Goal: Information Seeking & Learning: Learn about a topic

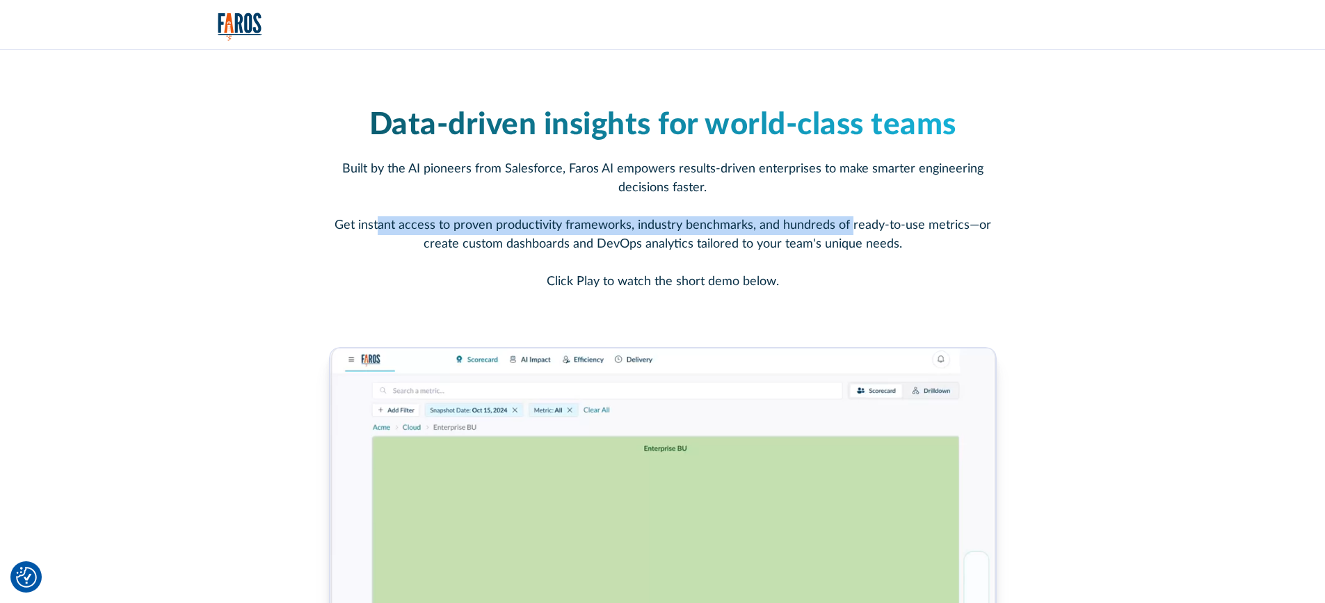
drag, startPoint x: 381, startPoint y: 227, endPoint x: 866, endPoint y: 224, distance: 485.6
click at [858, 225] on p "Built by the AI pioneers from Salesforce, Faros AI empowers results-driven ente…" at bounding box center [663, 225] width 668 height 131
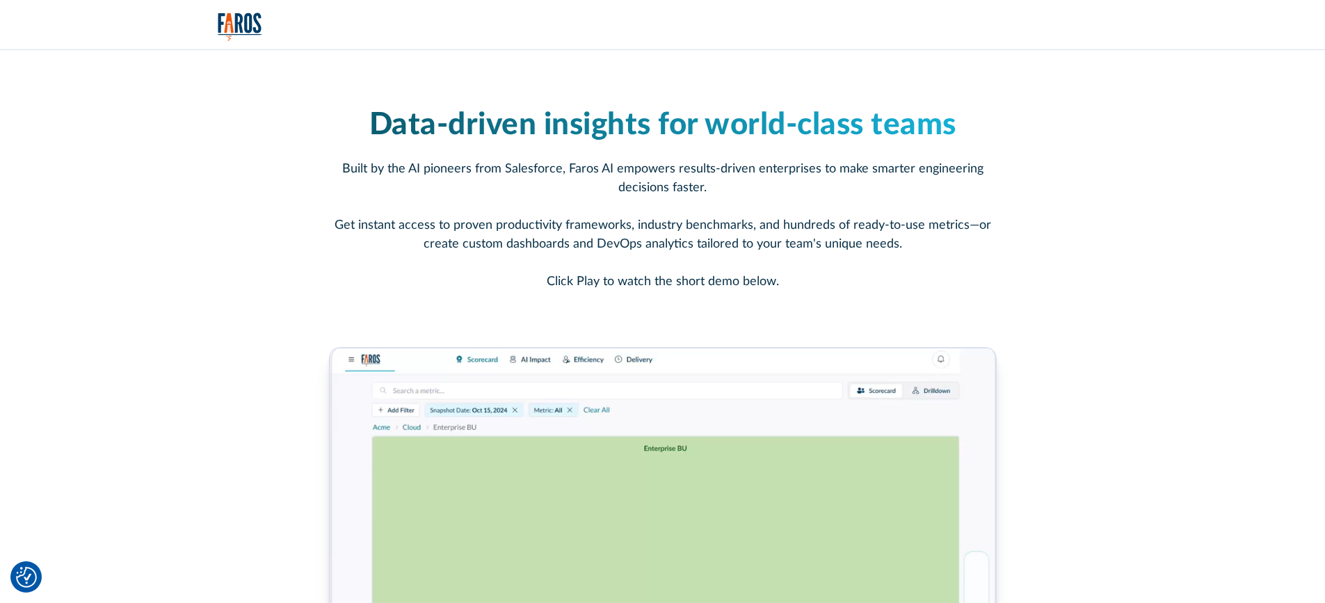
click at [957, 241] on p "Built by the AI pioneers from Salesforce, Faros AI empowers results-driven ente…" at bounding box center [663, 225] width 668 height 131
drag, startPoint x: 790, startPoint y: 227, endPoint x: 953, endPoint y: 227, distance: 162.8
click at [953, 227] on p "Built by the AI pioneers from Salesforce, Faros AI empowers results-driven ente…" at bounding box center [663, 225] width 668 height 131
drag, startPoint x: 454, startPoint y: 246, endPoint x: 774, endPoint y: 230, distance: 319.8
click at [774, 230] on p "Built by the AI pioneers from Salesforce, Faros AI empowers results-driven ente…" at bounding box center [663, 225] width 668 height 131
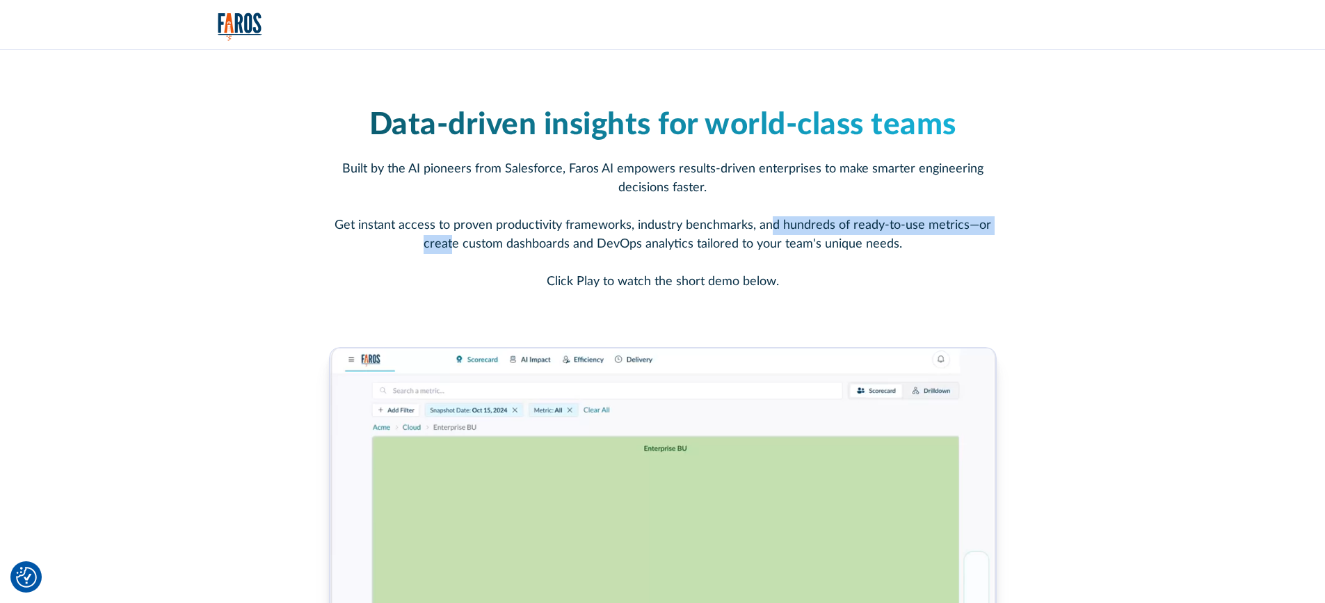
click at [774, 230] on p "Built by the AI pioneers from Salesforce, Faros AI empowers results-driven ente…" at bounding box center [663, 225] width 668 height 131
click at [766, 252] on p "Built by the AI pioneers from Salesforce, Faros AI empowers results-driven ente…" at bounding box center [663, 225] width 668 height 131
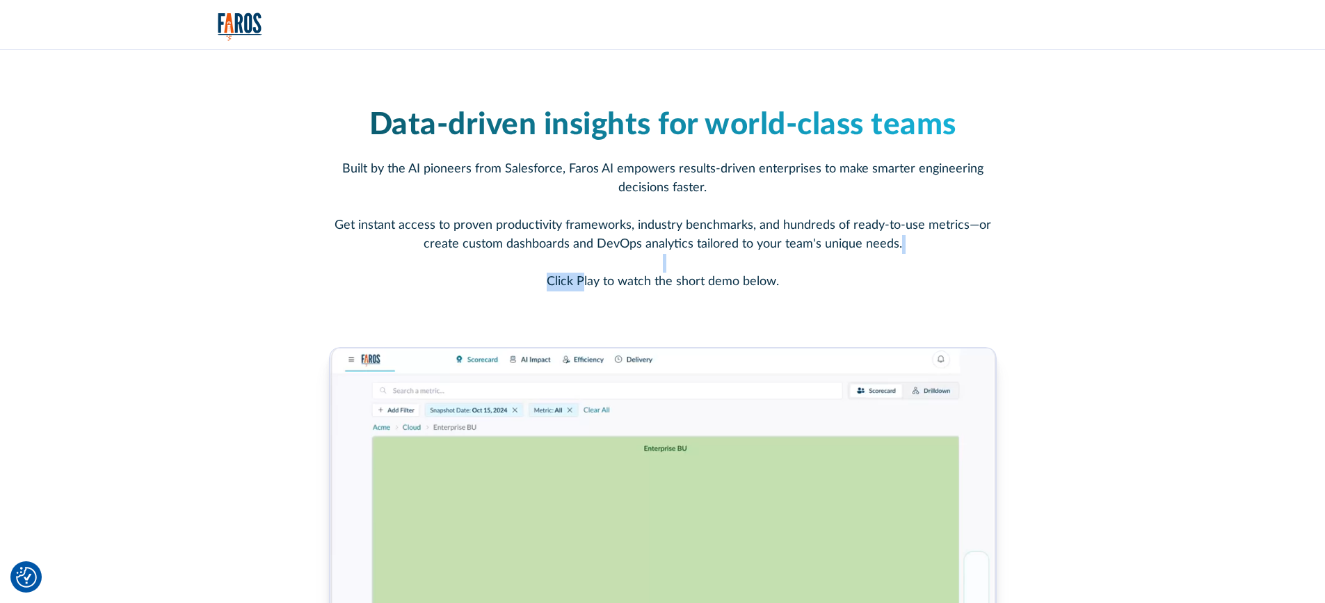
drag, startPoint x: 583, startPoint y: 280, endPoint x: 756, endPoint y: 269, distance: 173.6
click at [731, 267] on p "Built by the AI pioneers from Salesforce, Faros AI empowers results-driven ente…" at bounding box center [663, 225] width 668 height 131
click at [802, 301] on div "Data-driven insights for world-class teams Built by the AI pioneers from Salesf…" at bounding box center [663, 450] width 890 height 686
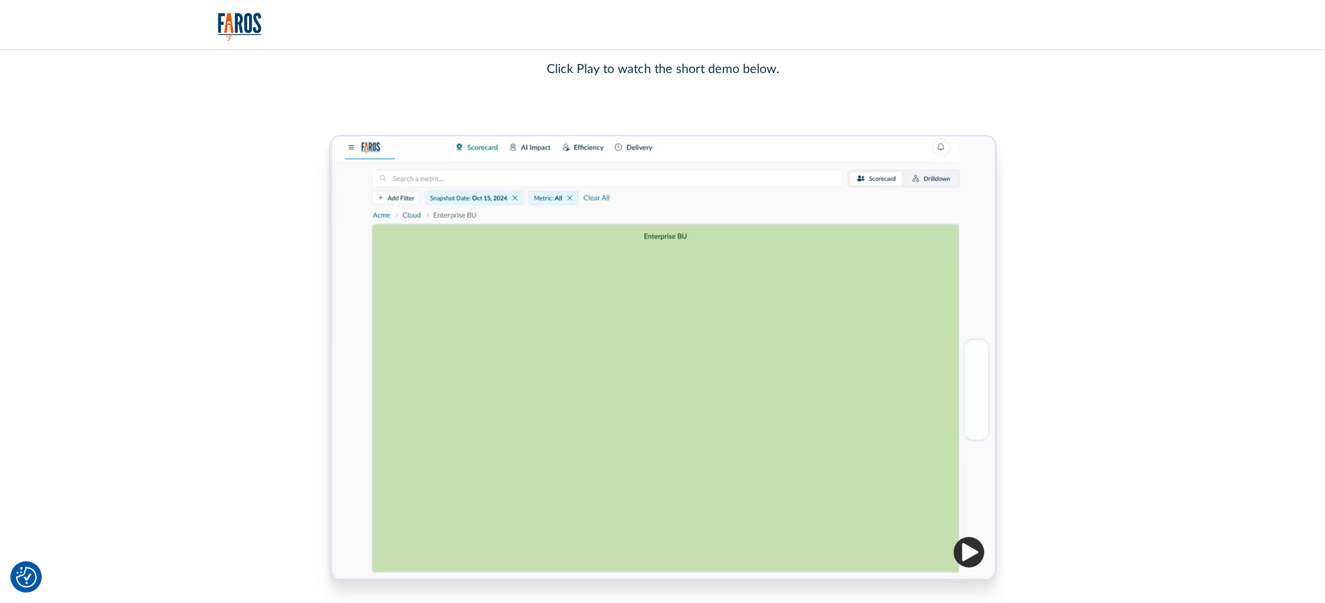
scroll to position [835, 0]
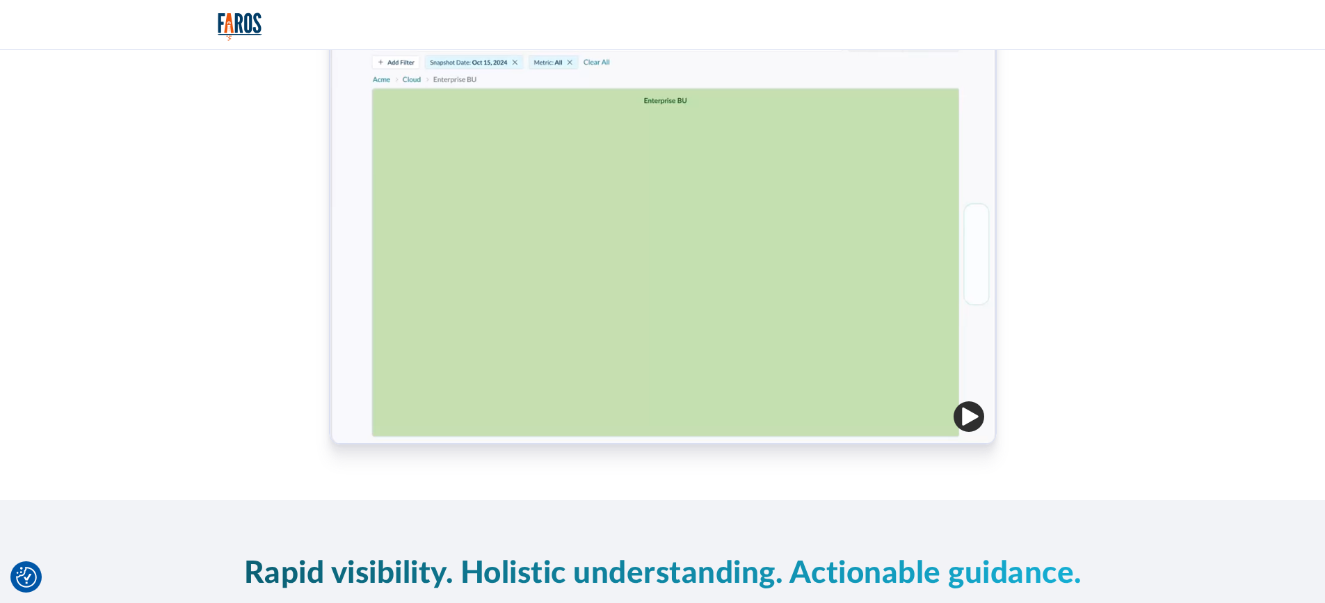
click at [971, 421] on img "button" at bounding box center [969, 416] width 31 height 31
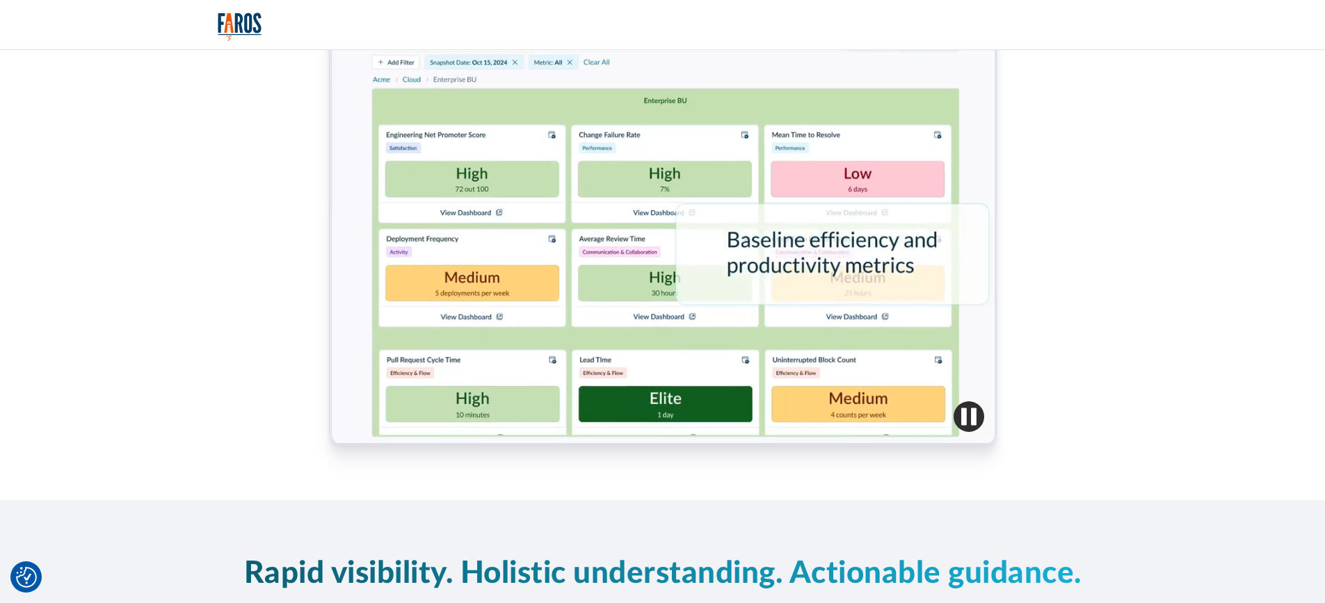
drag, startPoint x: 1255, startPoint y: 513, endPoint x: 1251, endPoint y: 520, distance: 8.1
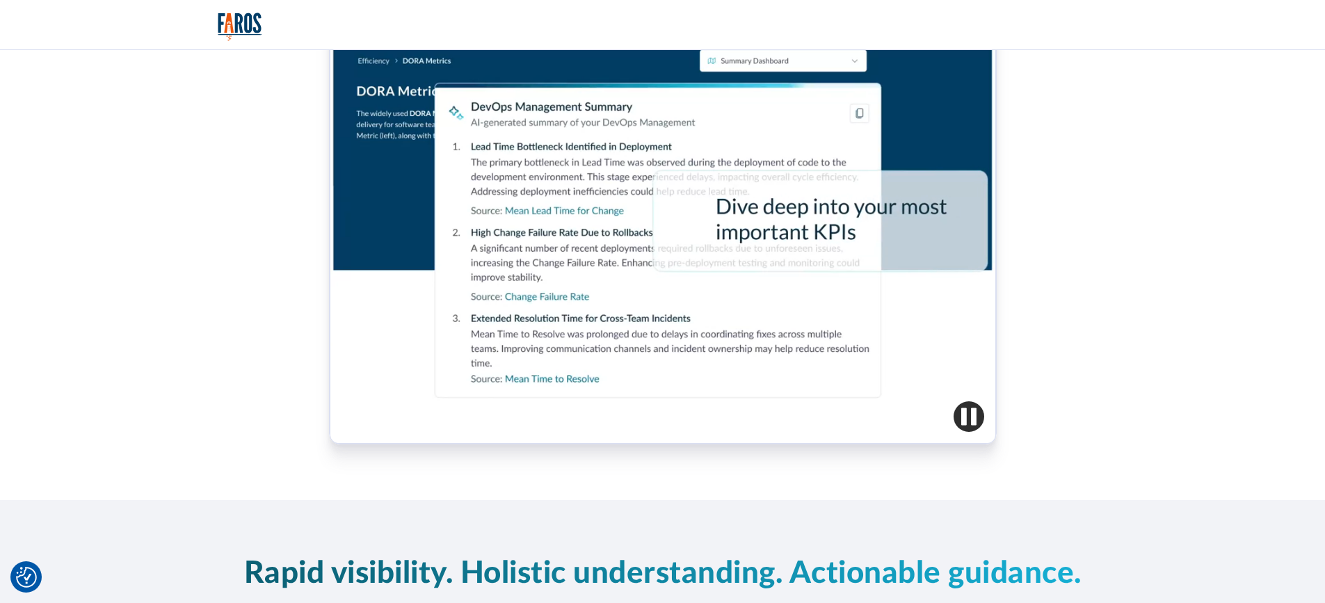
drag, startPoint x: 1178, startPoint y: 379, endPoint x: 1165, endPoint y: 372, distance: 14.3
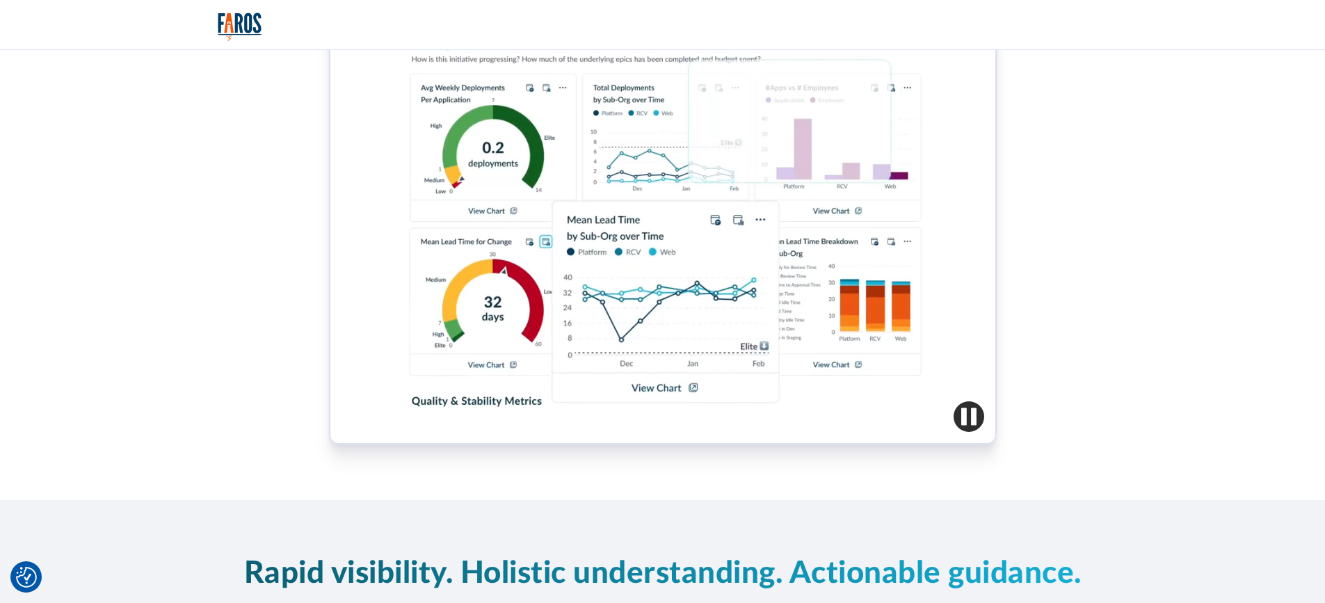
click at [1178, 379] on div "Data-driven insights for world-class teams Built by the AI pioneers from Salesf…" at bounding box center [662, 102] width 1325 height 797
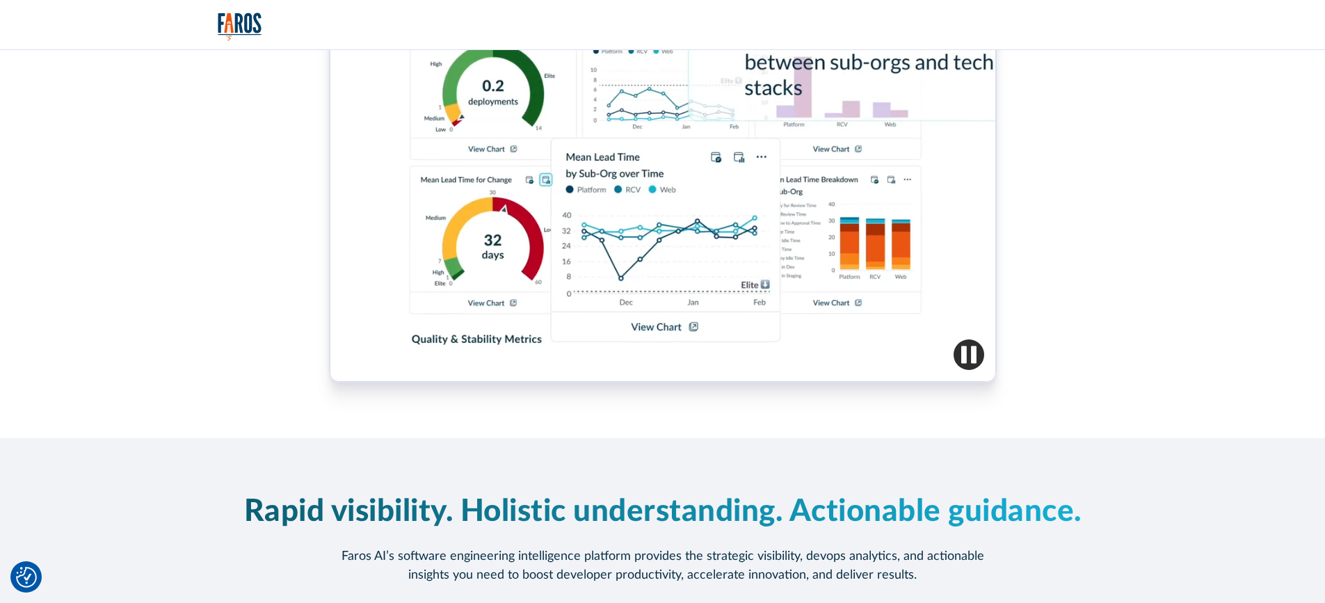
scroll to position [904, 0]
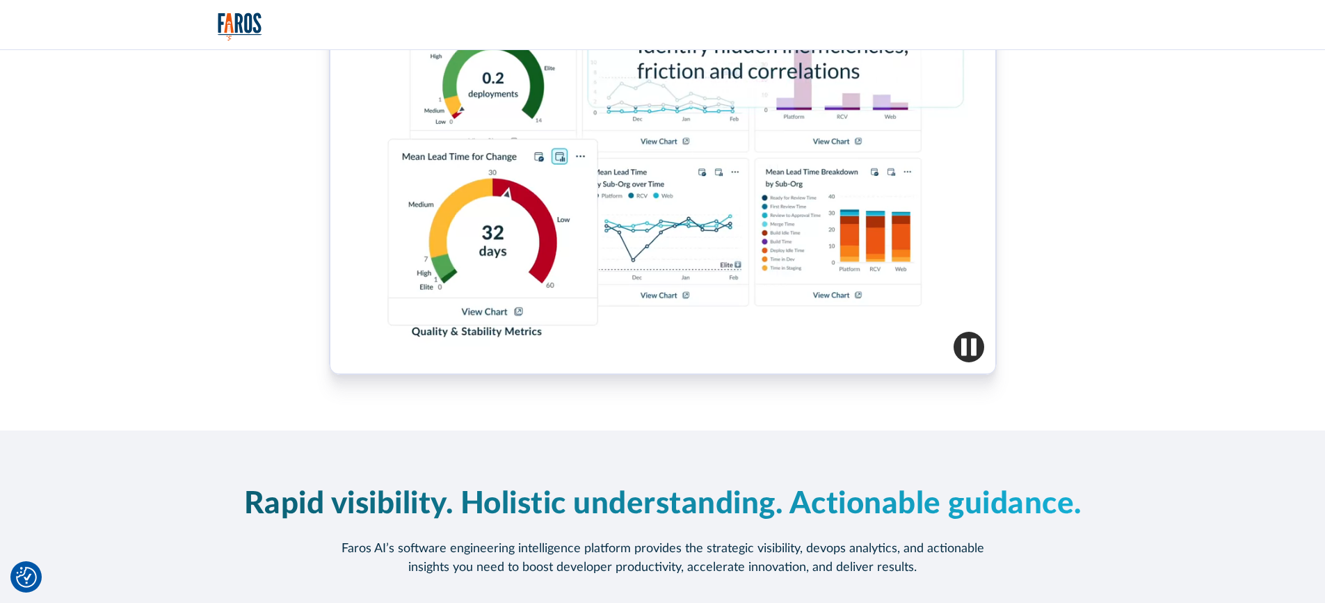
click at [971, 349] on img "button" at bounding box center [969, 347] width 31 height 31
click at [426, 360] on div at bounding box center [663, 152] width 666 height 444
click at [975, 348] on img "button" at bounding box center [969, 347] width 31 height 31
click at [478, 301] on div at bounding box center [663, 152] width 666 height 444
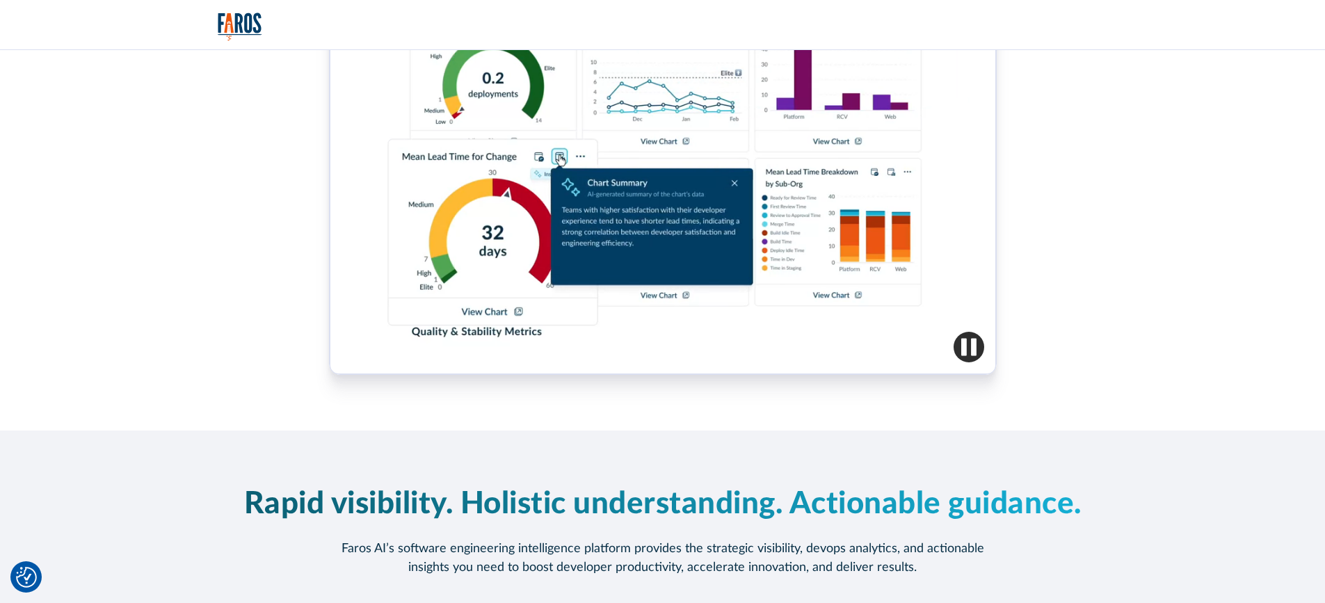
click at [448, 320] on div at bounding box center [663, 152] width 666 height 444
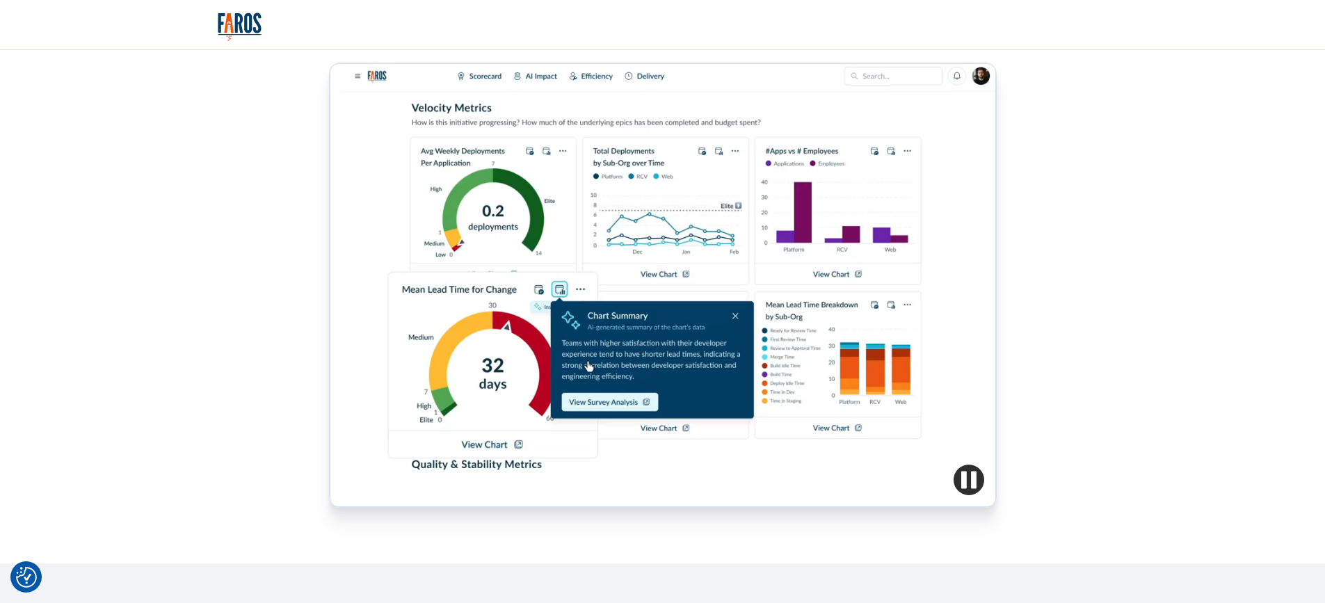
scroll to position [765, 0]
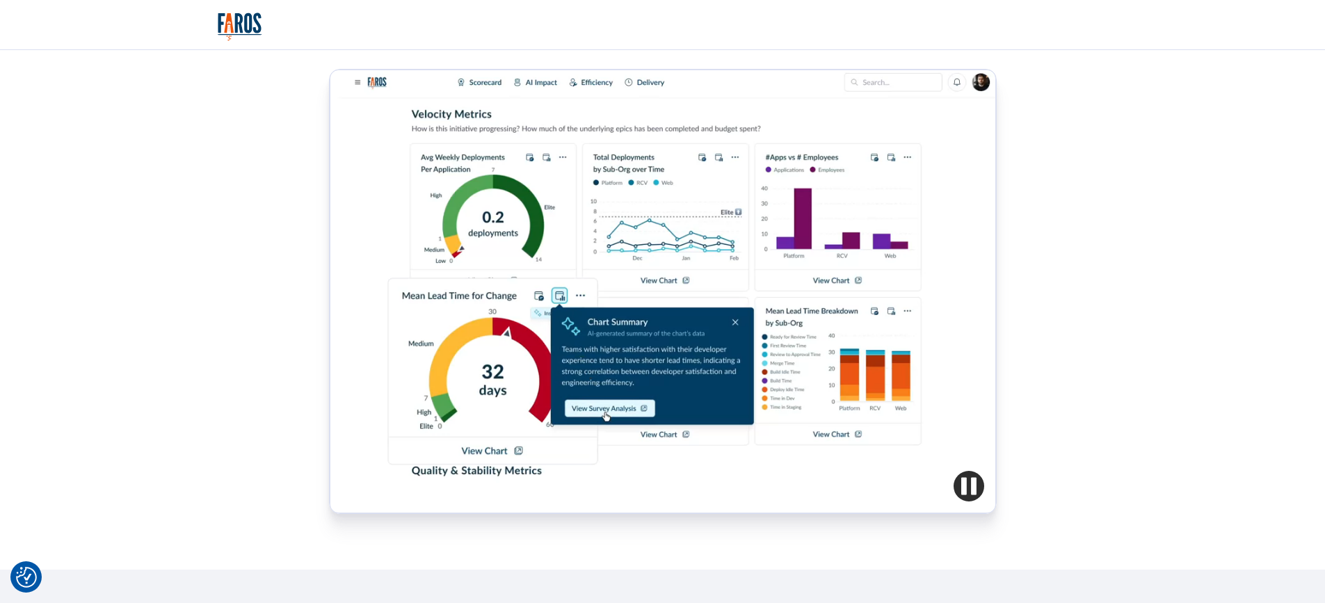
click at [494, 238] on div at bounding box center [663, 292] width 666 height 444
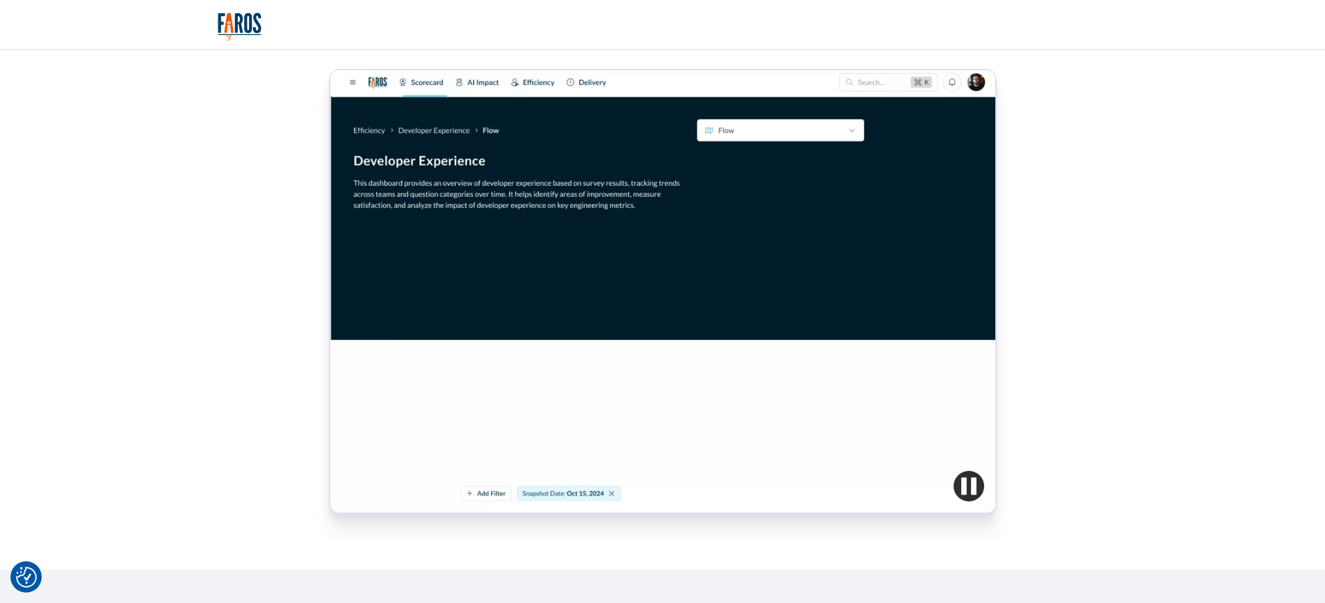
click at [494, 238] on div at bounding box center [663, 292] width 666 height 444
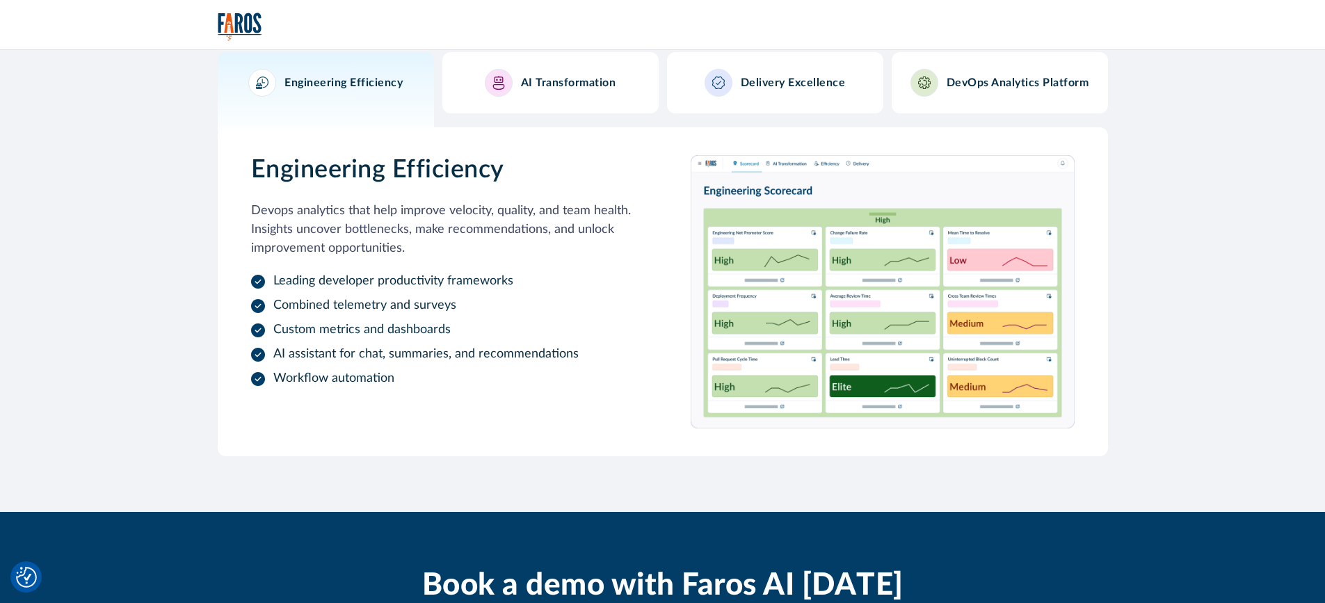
scroll to position [1461, 0]
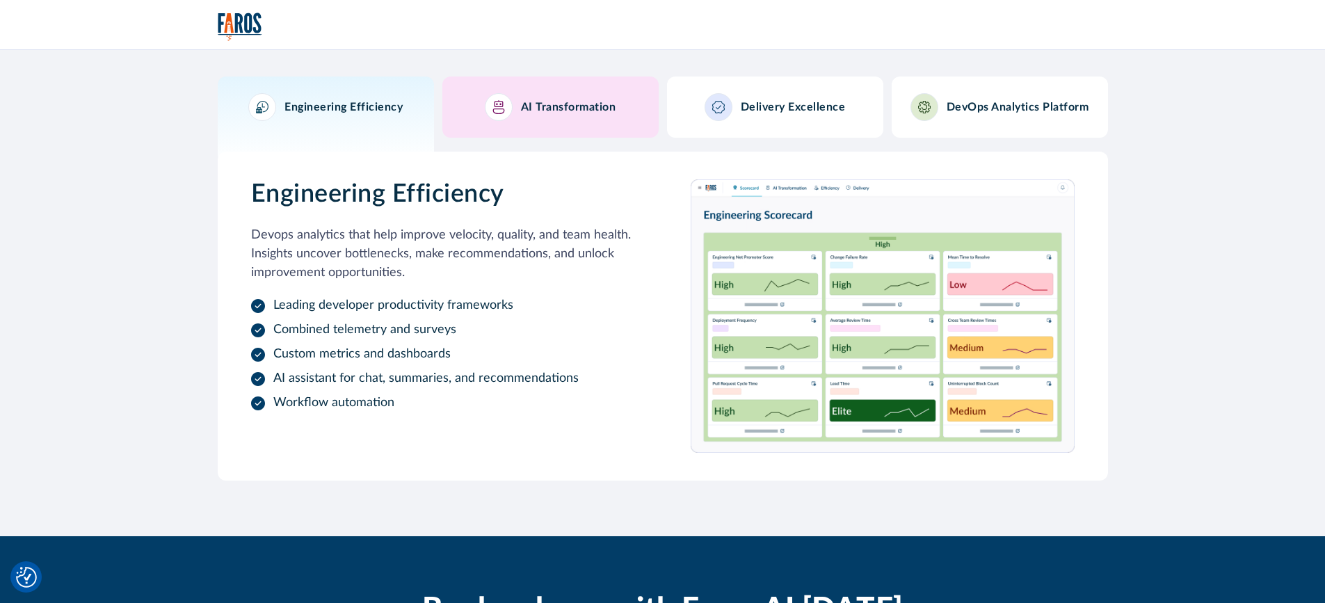
click at [560, 104] on h3 "AI Transformation" at bounding box center [568, 107] width 95 height 13
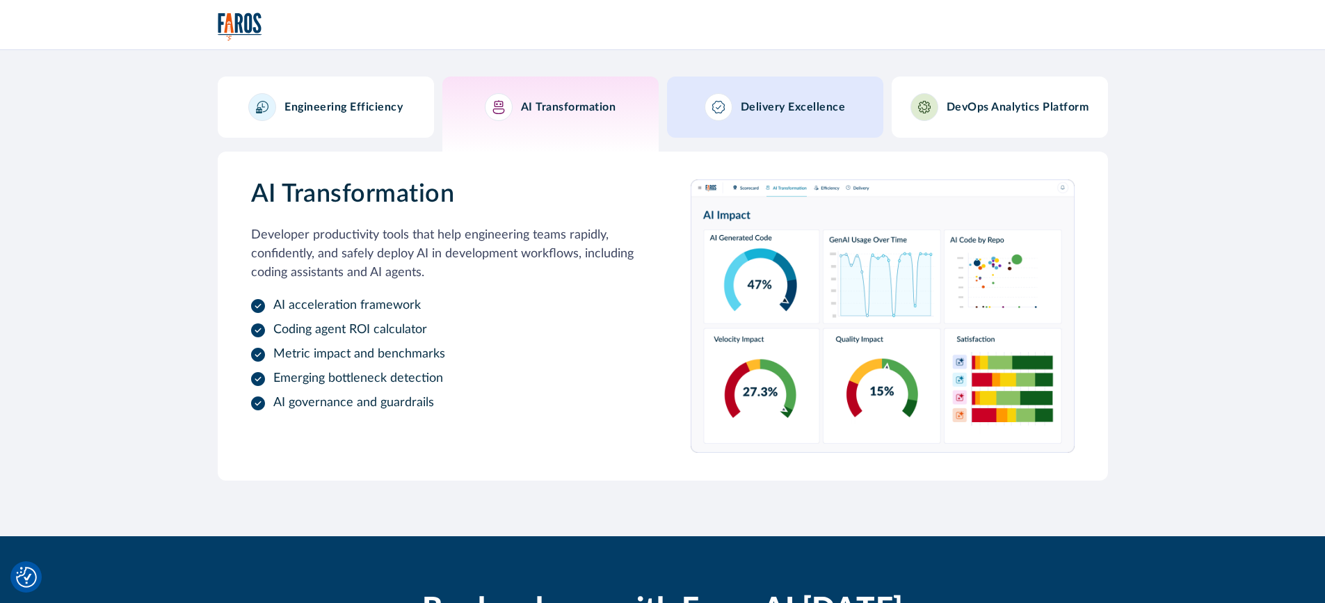
click at [724, 126] on link "Delivery Excellence" at bounding box center [775, 107] width 216 height 61
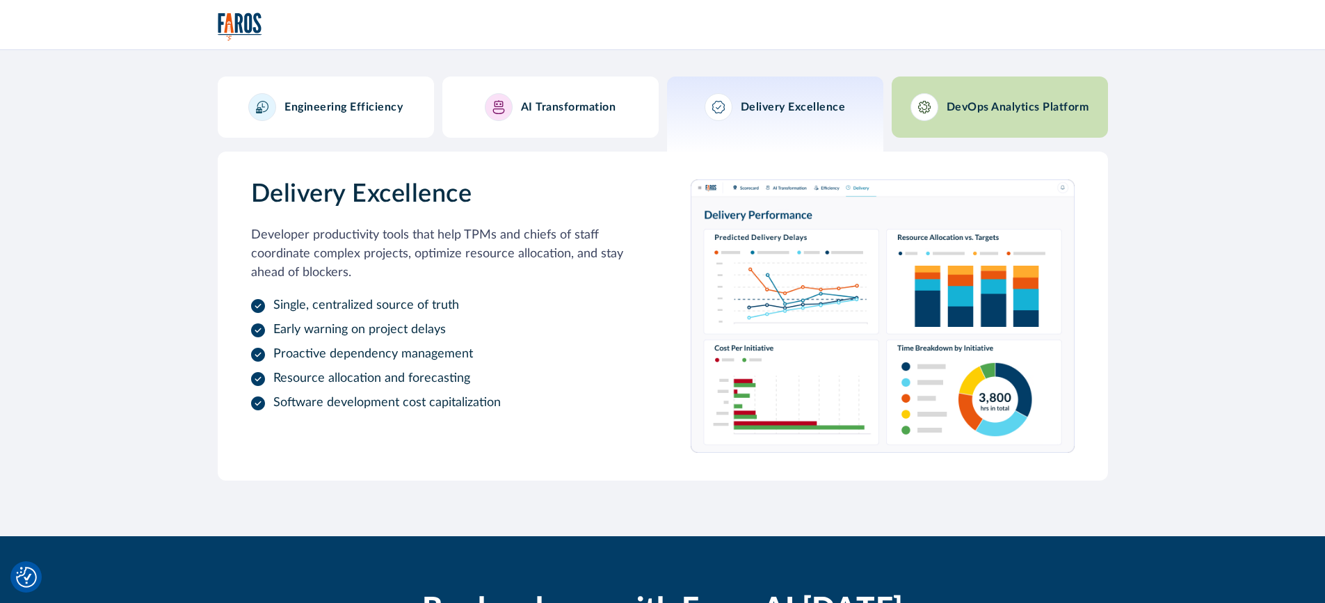
click at [972, 102] on h3 "DevOps Analytics Platform" at bounding box center [1018, 107] width 143 height 13
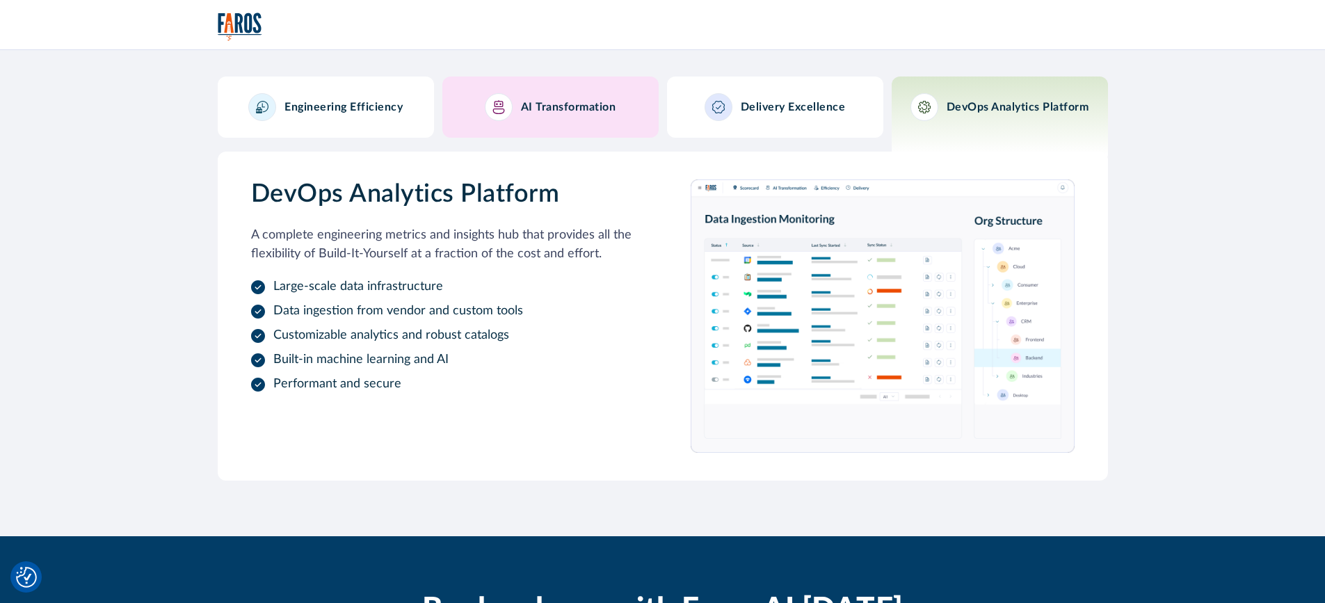
click at [479, 100] on link "AI Transformation" at bounding box center [550, 107] width 216 height 61
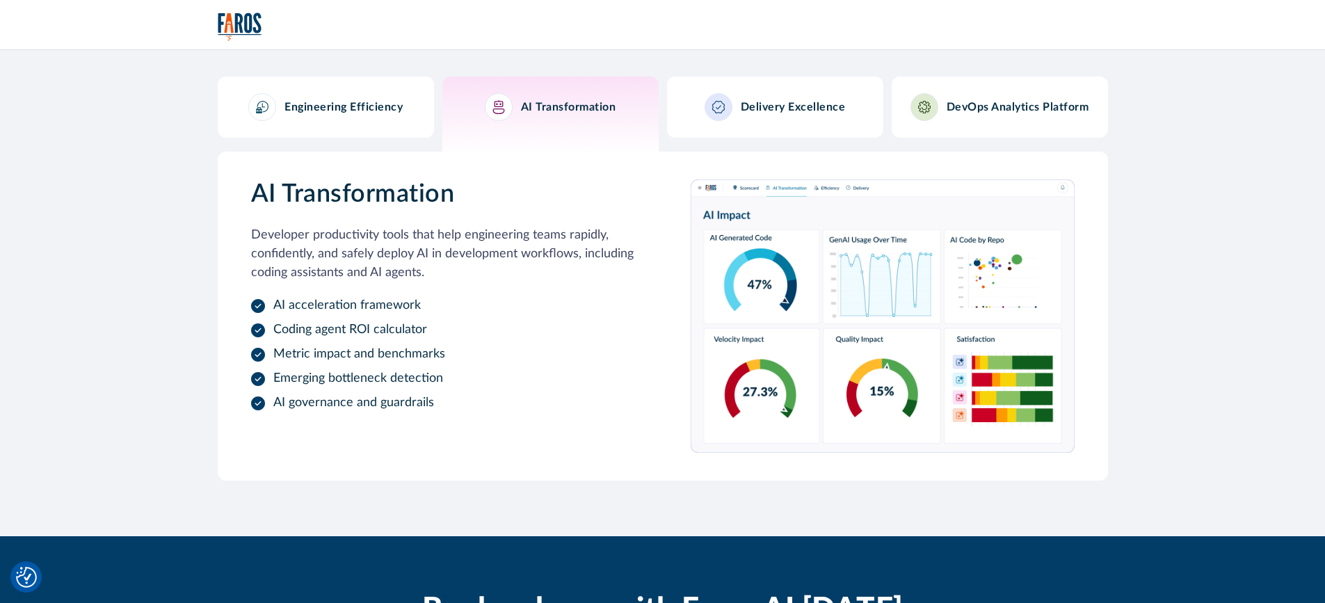
click at [397, 103] on h3 "Engineering Efficiency" at bounding box center [344, 107] width 118 height 13
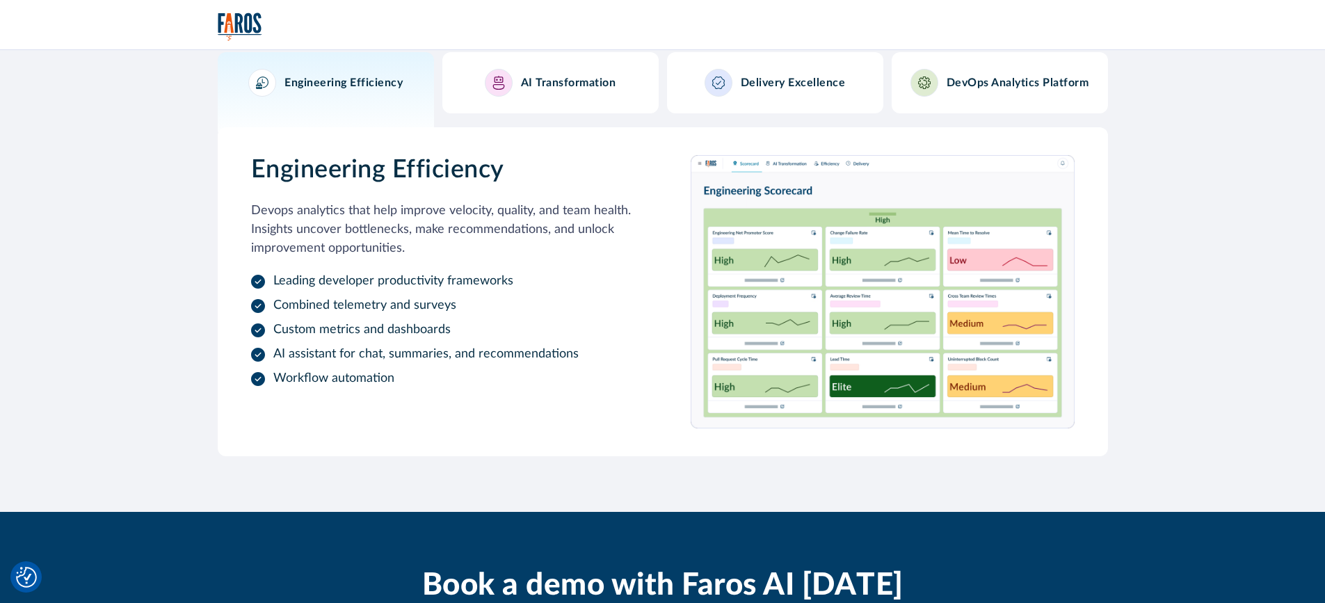
scroll to position [1482, 0]
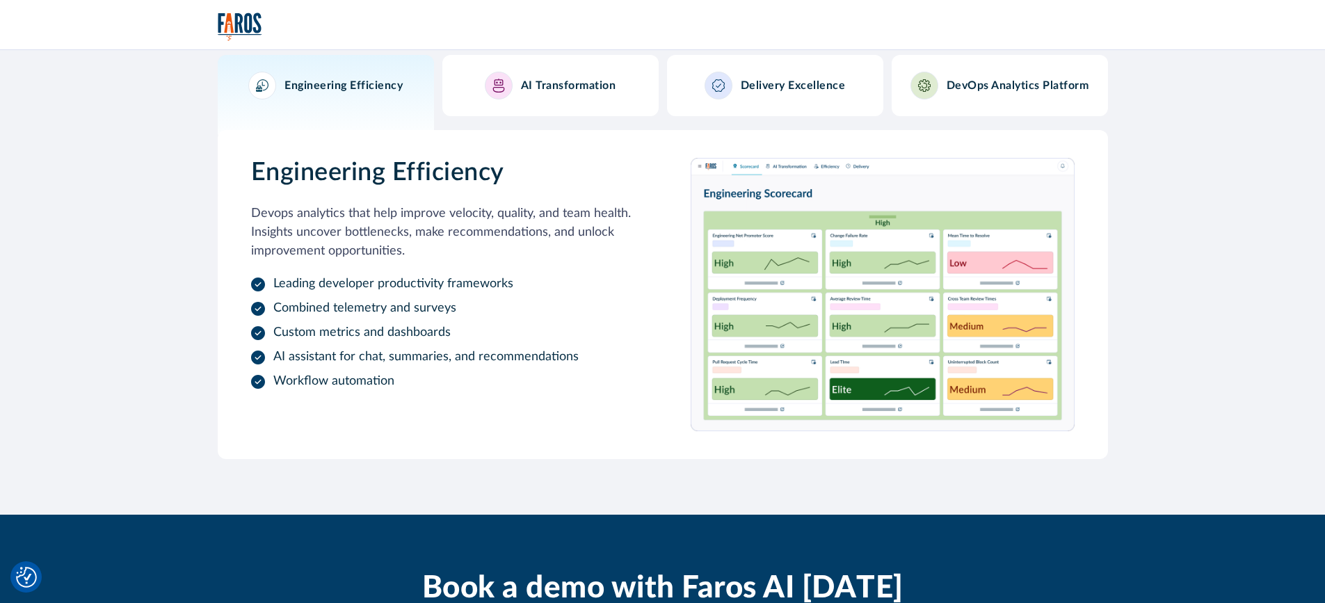
click at [781, 233] on img at bounding box center [883, 294] width 384 height 273
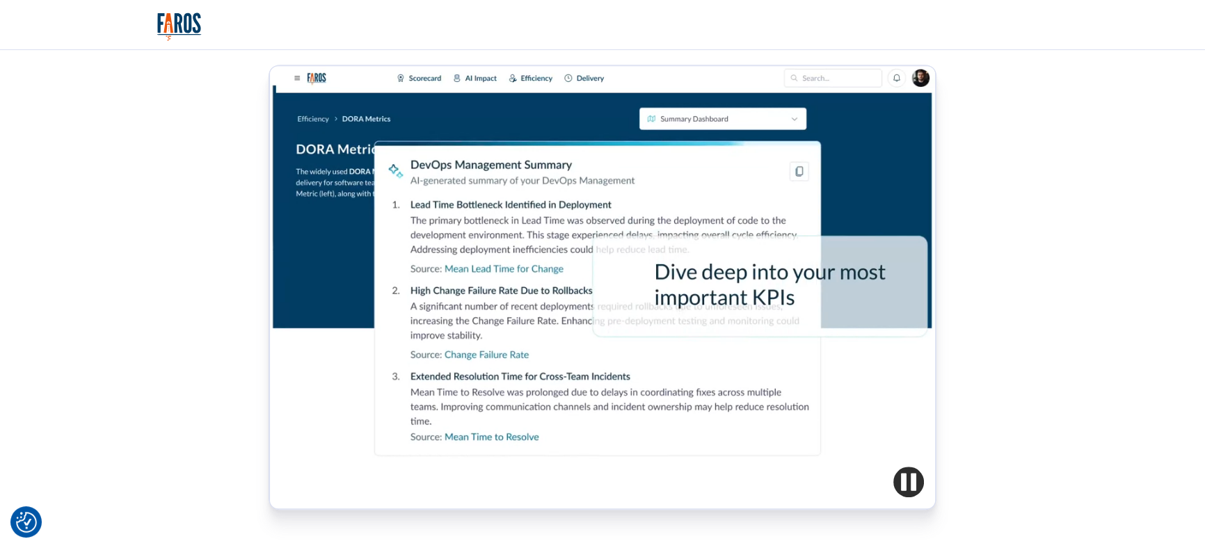
scroll to position [762, 0]
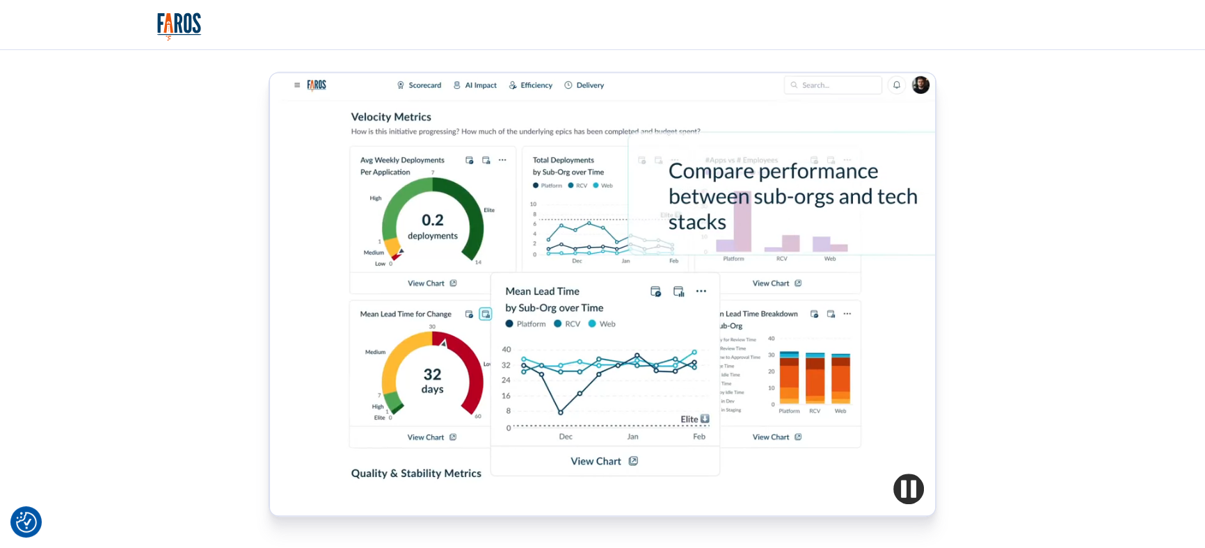
click at [297, 82] on div at bounding box center [602, 294] width 666 height 444
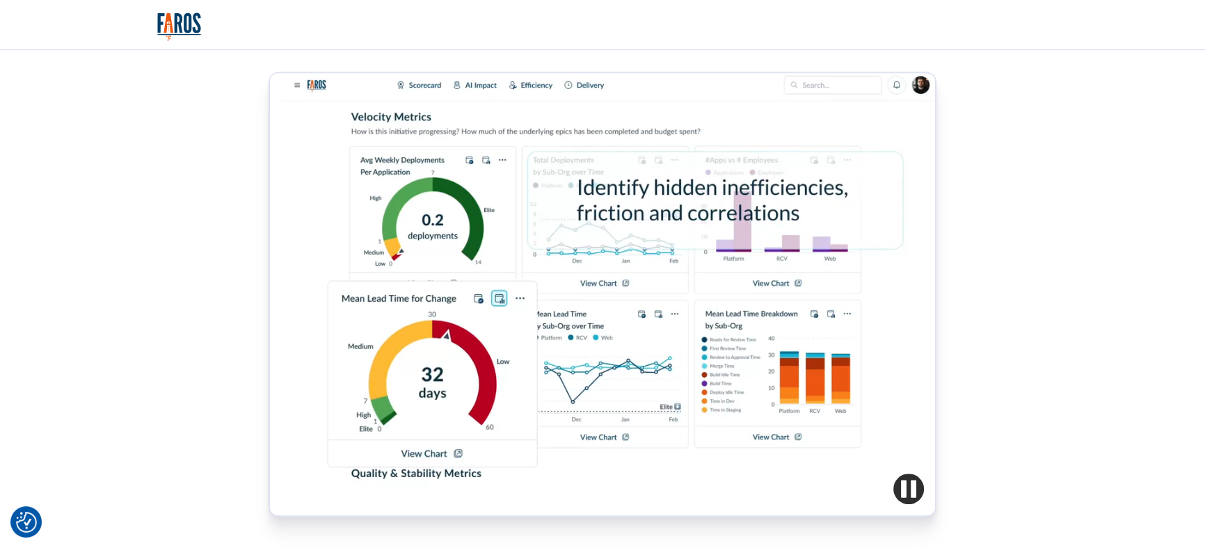
click at [913, 483] on img "button" at bounding box center [908, 489] width 31 height 31
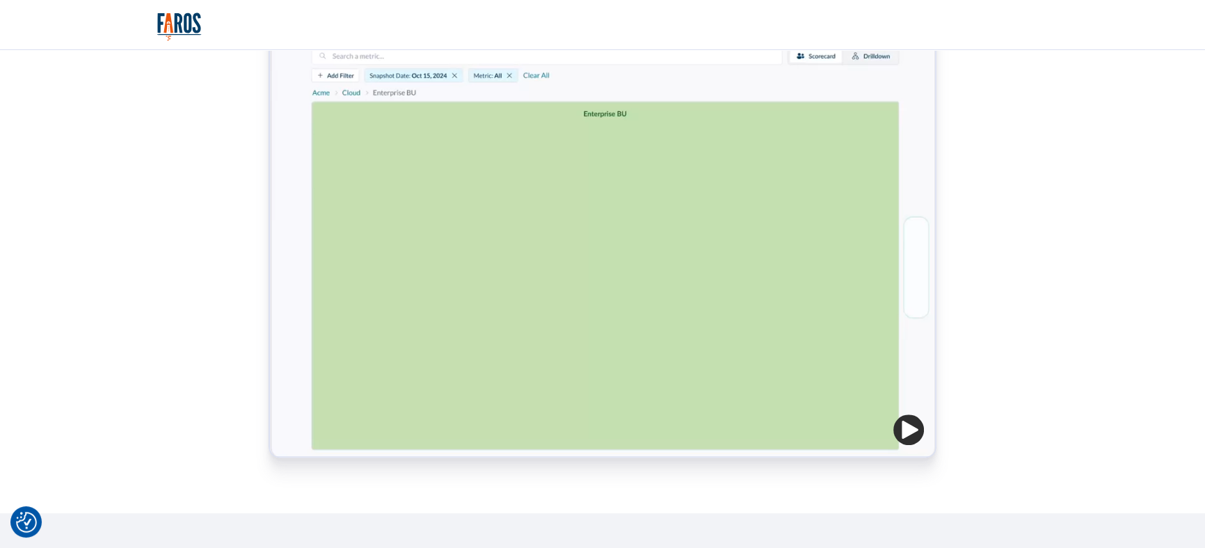
scroll to position [758, 0]
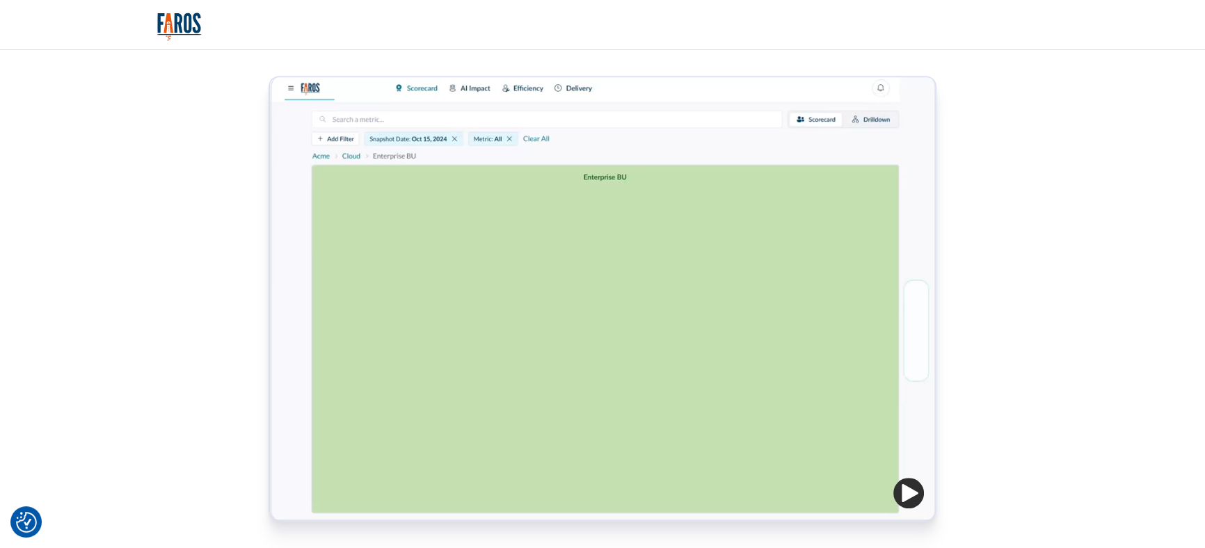
click at [919, 491] on img "button" at bounding box center [908, 493] width 31 height 31
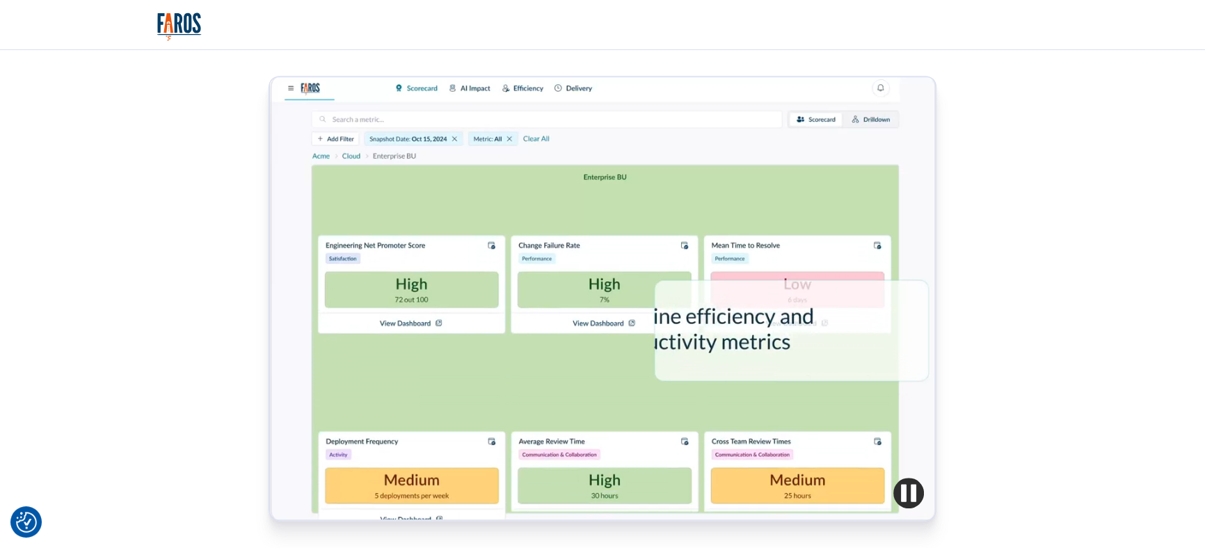
click at [915, 504] on img "button" at bounding box center [908, 493] width 31 height 31
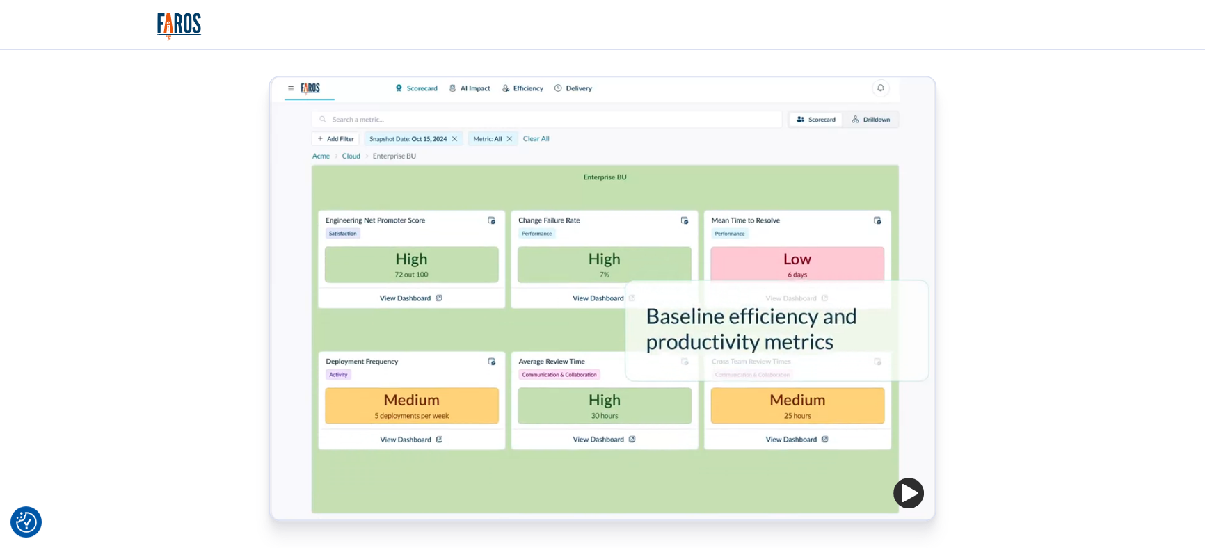
drag, startPoint x: 552, startPoint y: 257, endPoint x: 1030, endPoint y: 402, distance: 499.6
click at [1030, 402] on div "Data-driven insights for world-class teams Built by the AI pioneers from Salesf…" at bounding box center [602, 179] width 890 height 686
click at [909, 489] on img "button" at bounding box center [908, 493] width 31 height 31
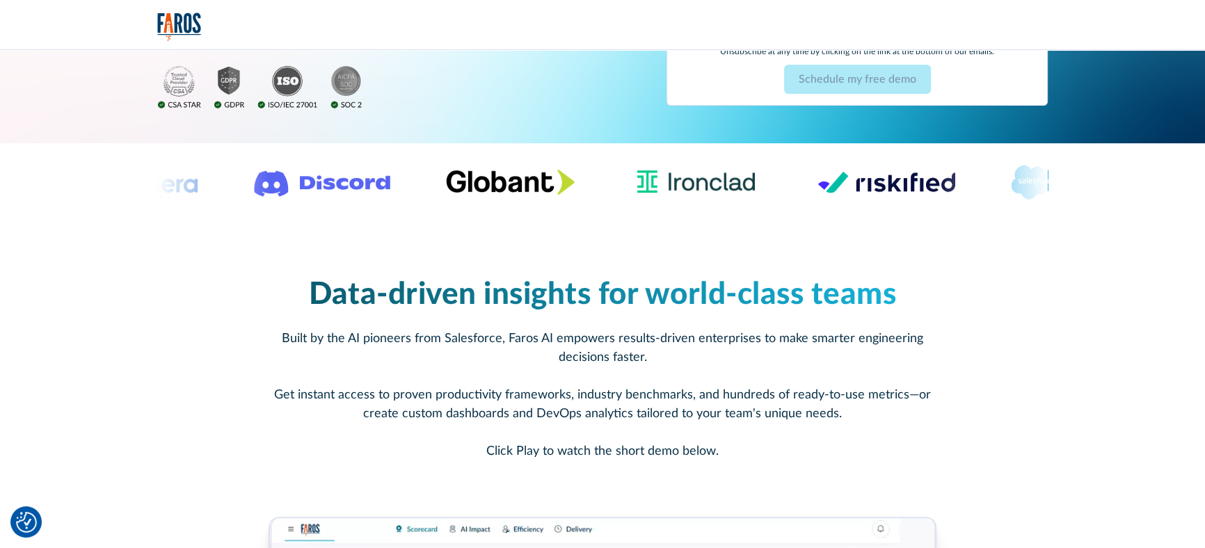
scroll to position [316, 0]
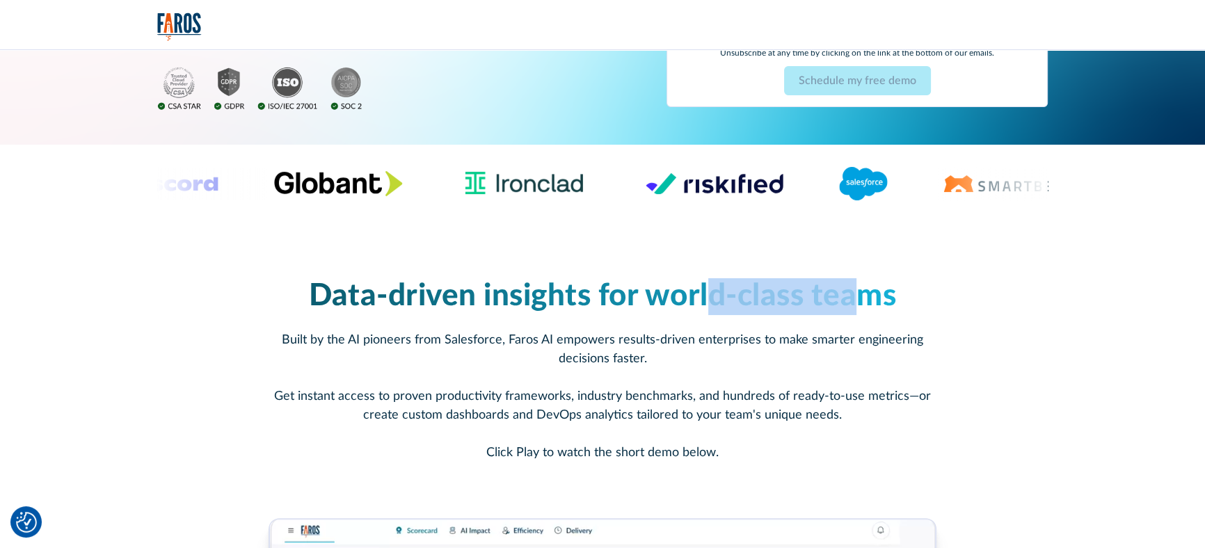
drag, startPoint x: 704, startPoint y: 301, endPoint x: 868, endPoint y: 310, distance: 164.4
click at [868, 310] on span "Data-driven insights for world-class teams" at bounding box center [602, 296] width 587 height 31
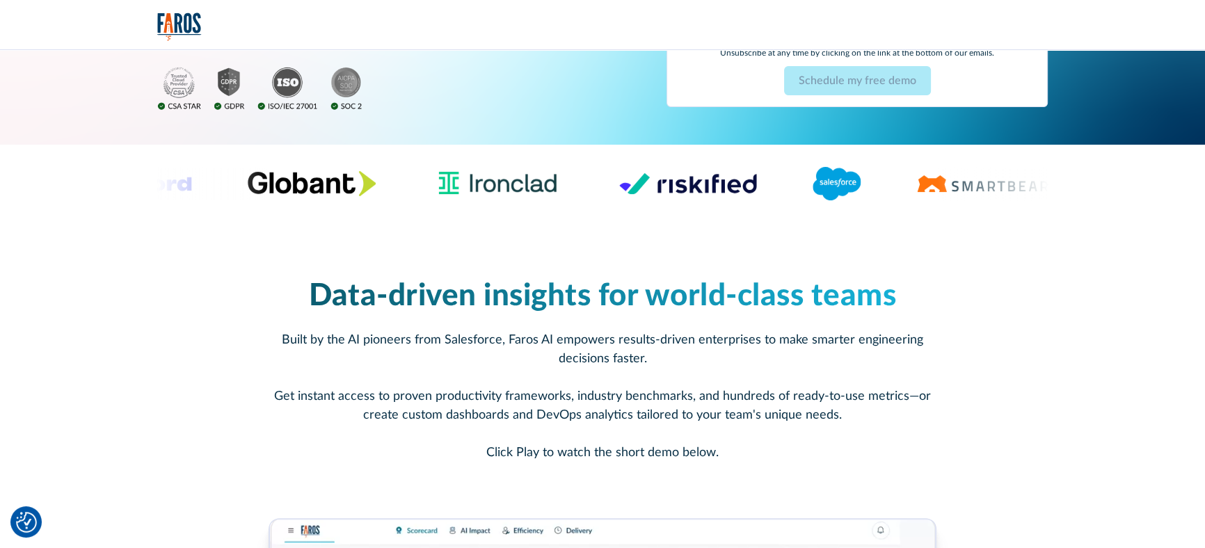
click at [673, 370] on p "Built by the AI pioneers from Salesforce, Faros AI empowers results-driven ente…" at bounding box center [603, 396] width 668 height 131
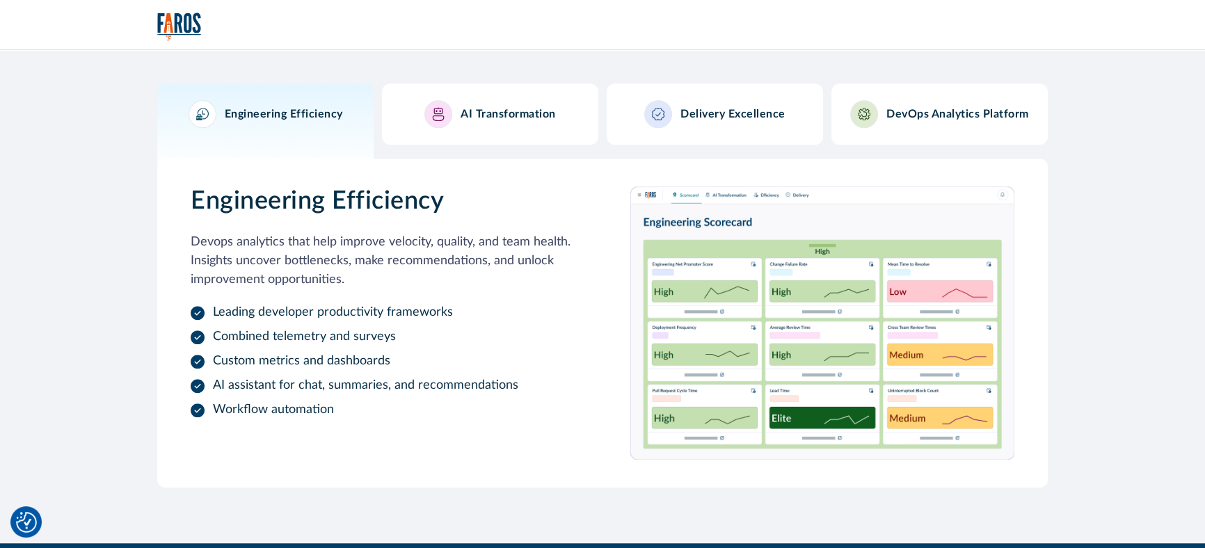
scroll to position [1454, 0]
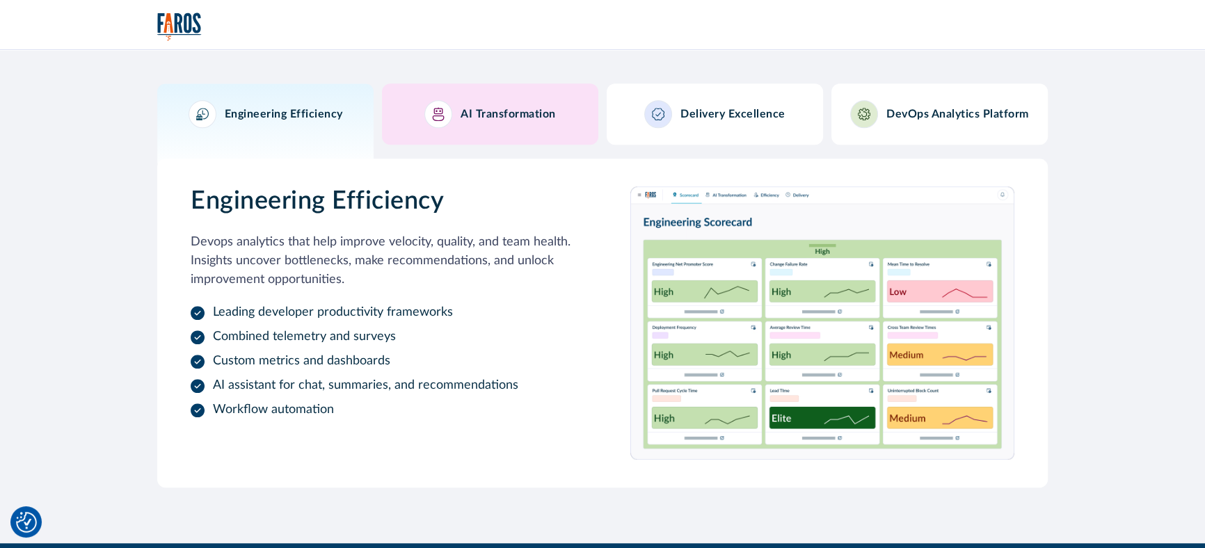
click at [488, 115] on h3 "AI Transformation" at bounding box center [508, 114] width 95 height 13
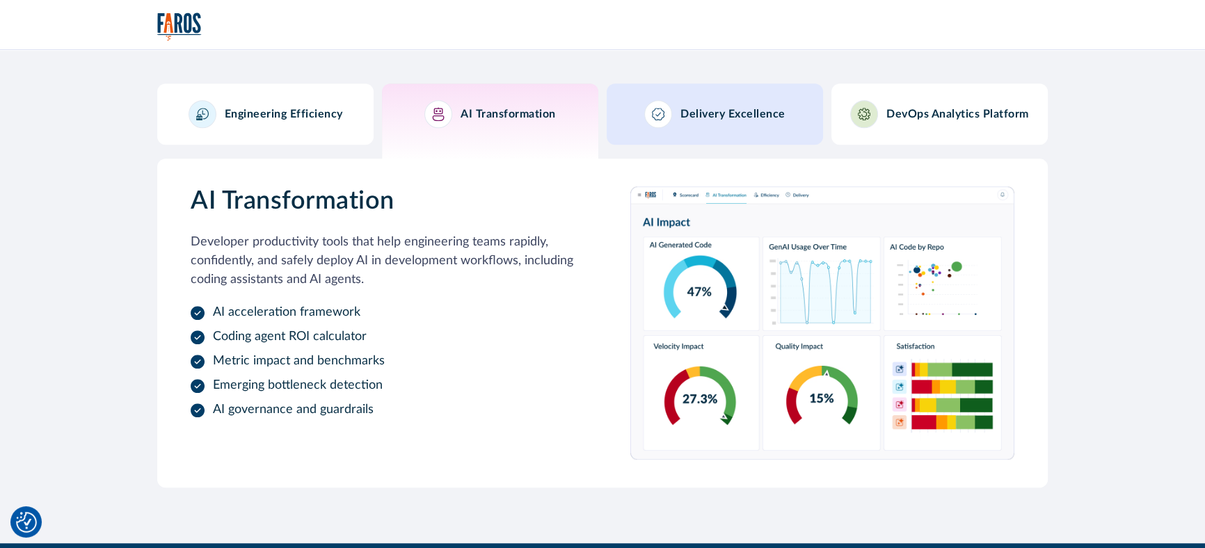
click at [717, 102] on div "Delivery Excellence" at bounding box center [714, 114] width 141 height 28
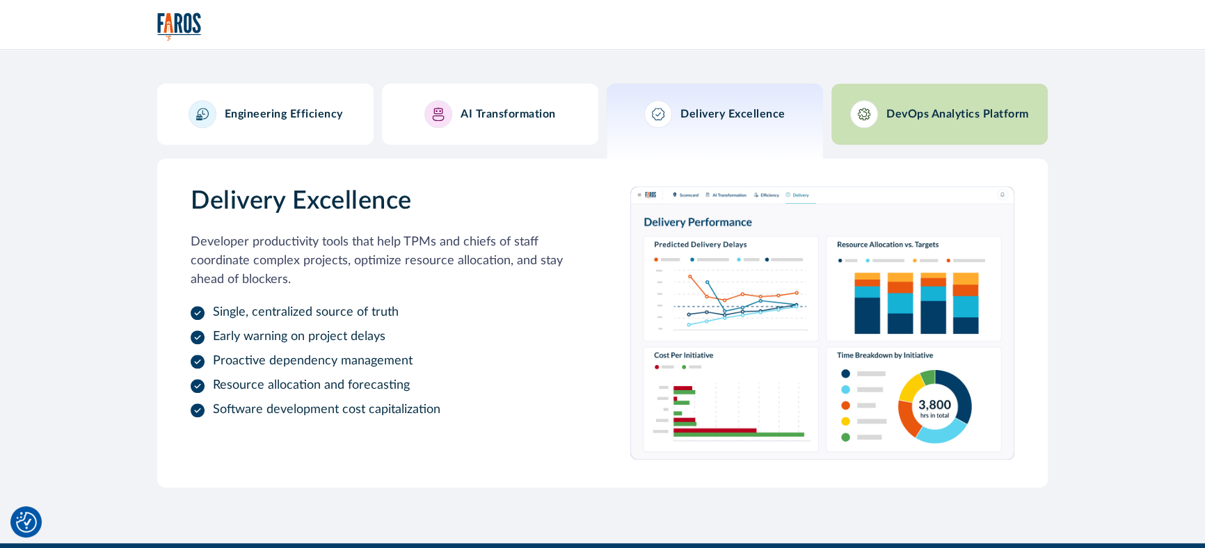
click at [895, 122] on div "DevOps Analytics Platform" at bounding box center [939, 114] width 179 height 28
